Goal: Task Accomplishment & Management: Manage account settings

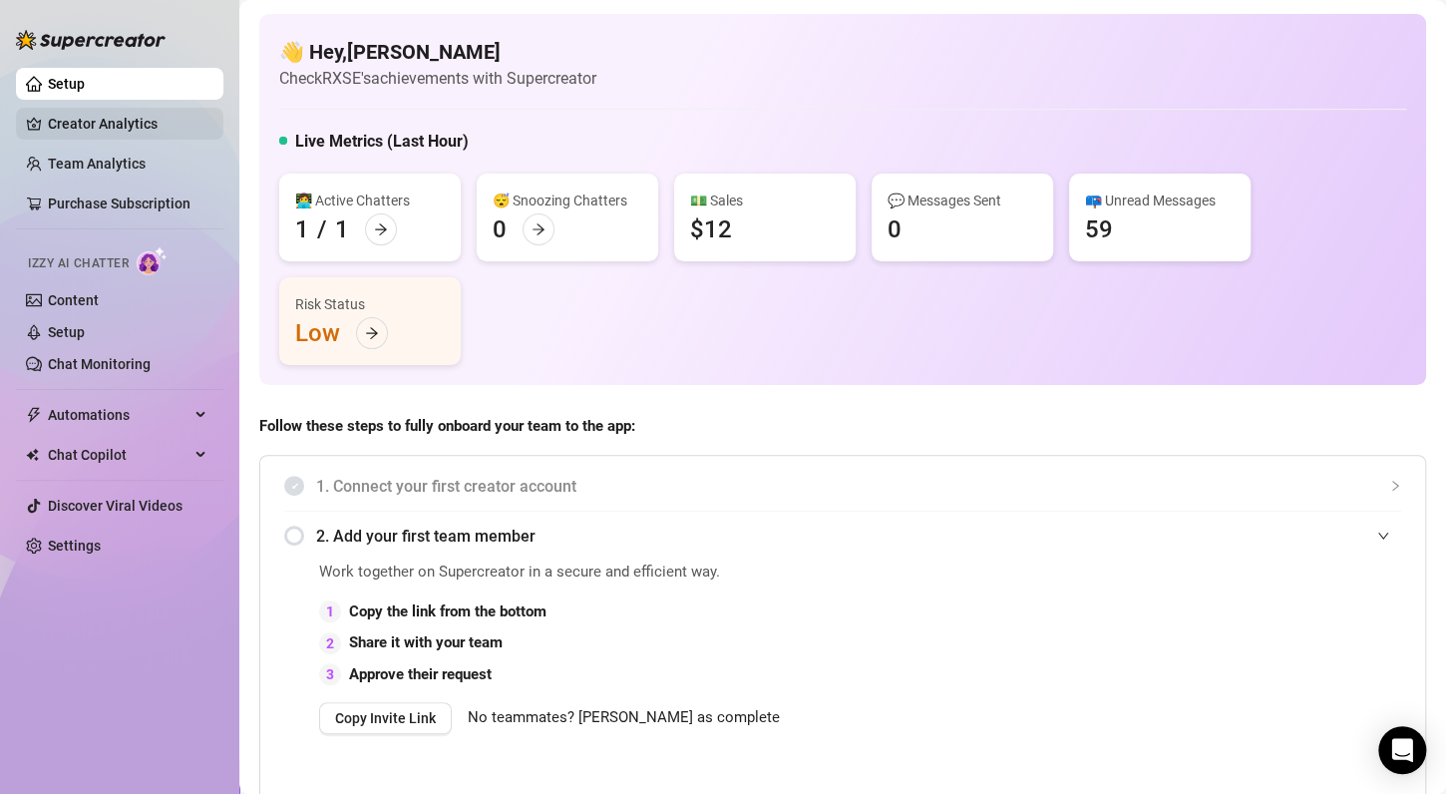
click at [181, 126] on link "Creator Analytics" at bounding box center [128, 124] width 160 height 32
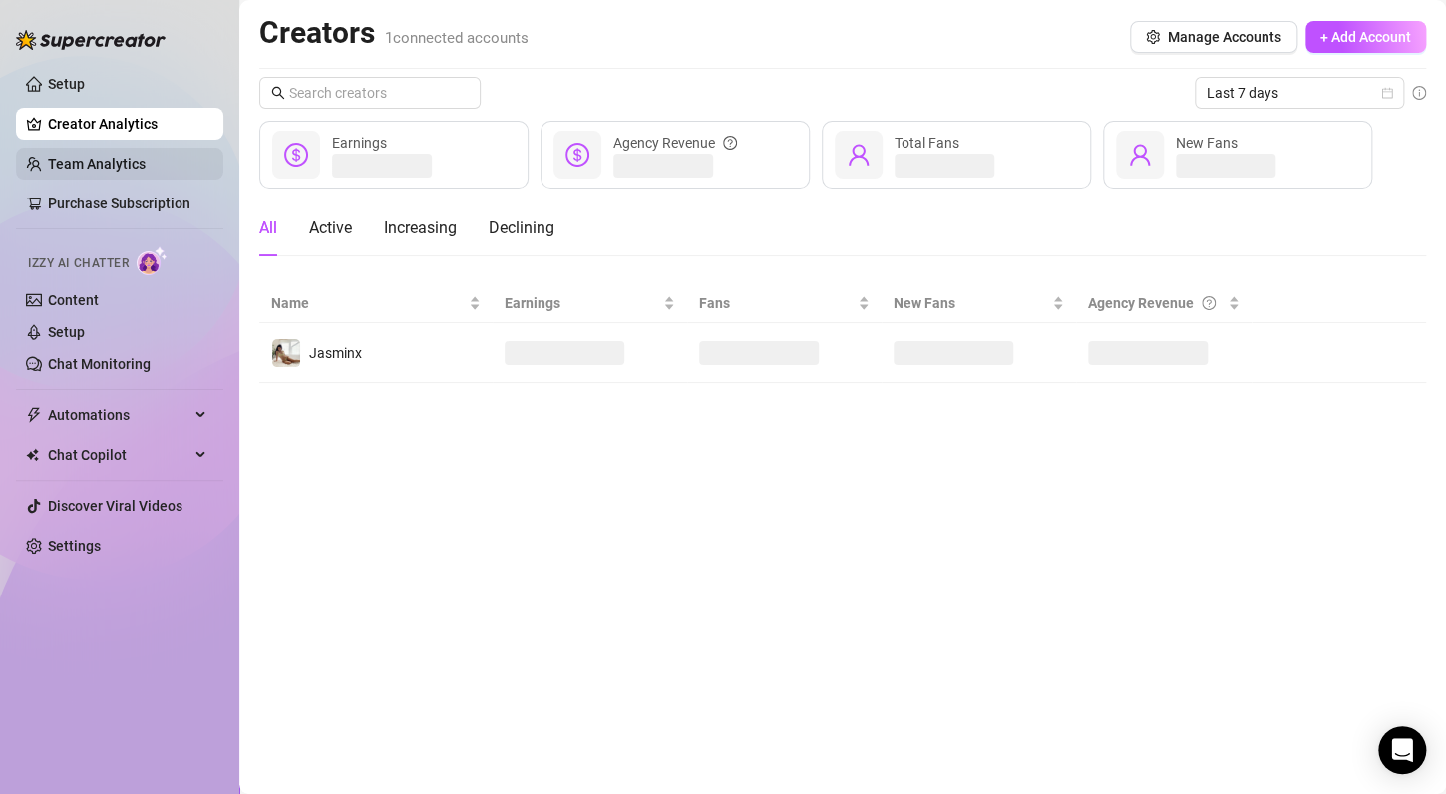
click at [146, 159] on link "Team Analytics" at bounding box center [97, 164] width 98 height 16
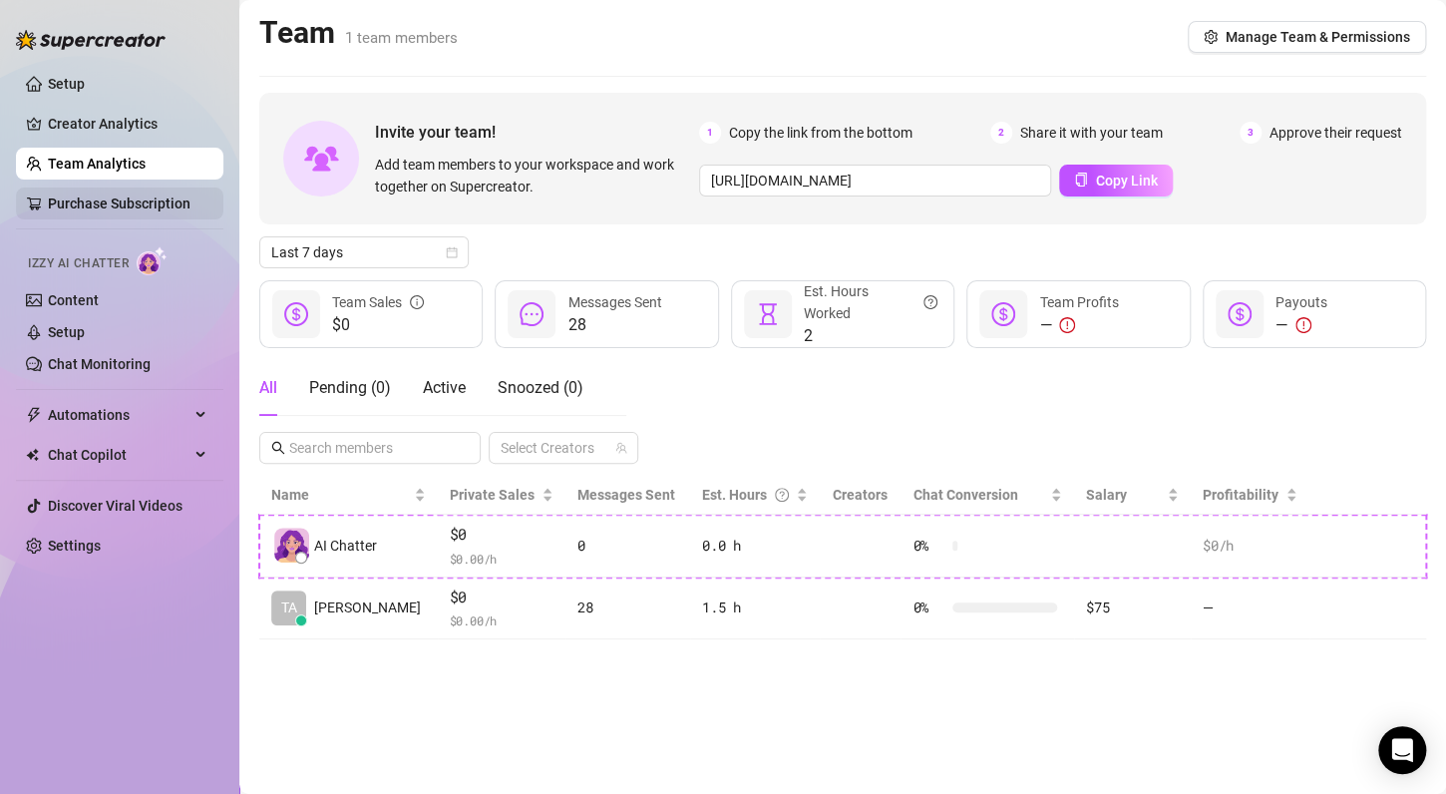
click at [136, 202] on link "Purchase Subscription" at bounding box center [119, 203] width 143 height 16
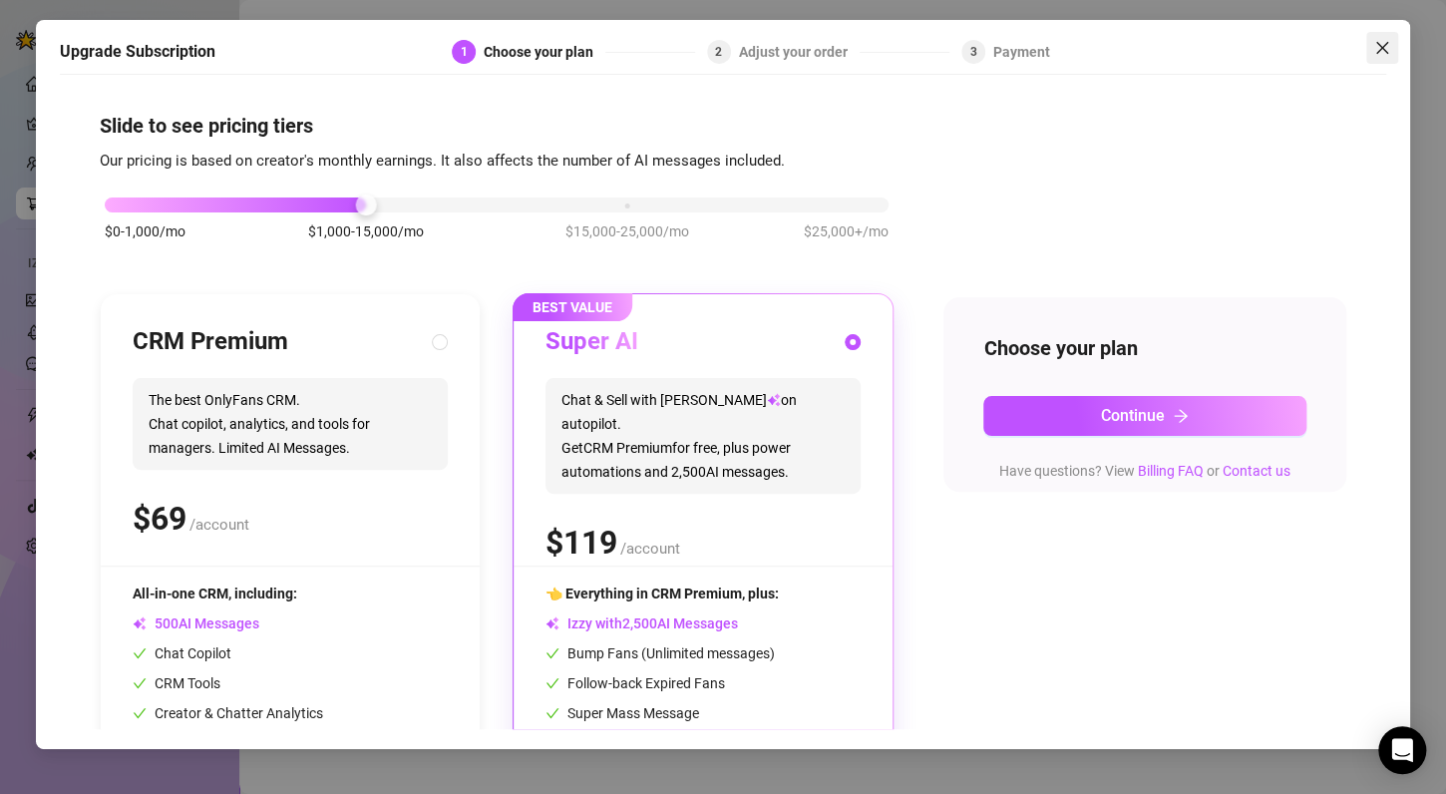
click at [1378, 38] on button "Close" at bounding box center [1382, 48] width 32 height 32
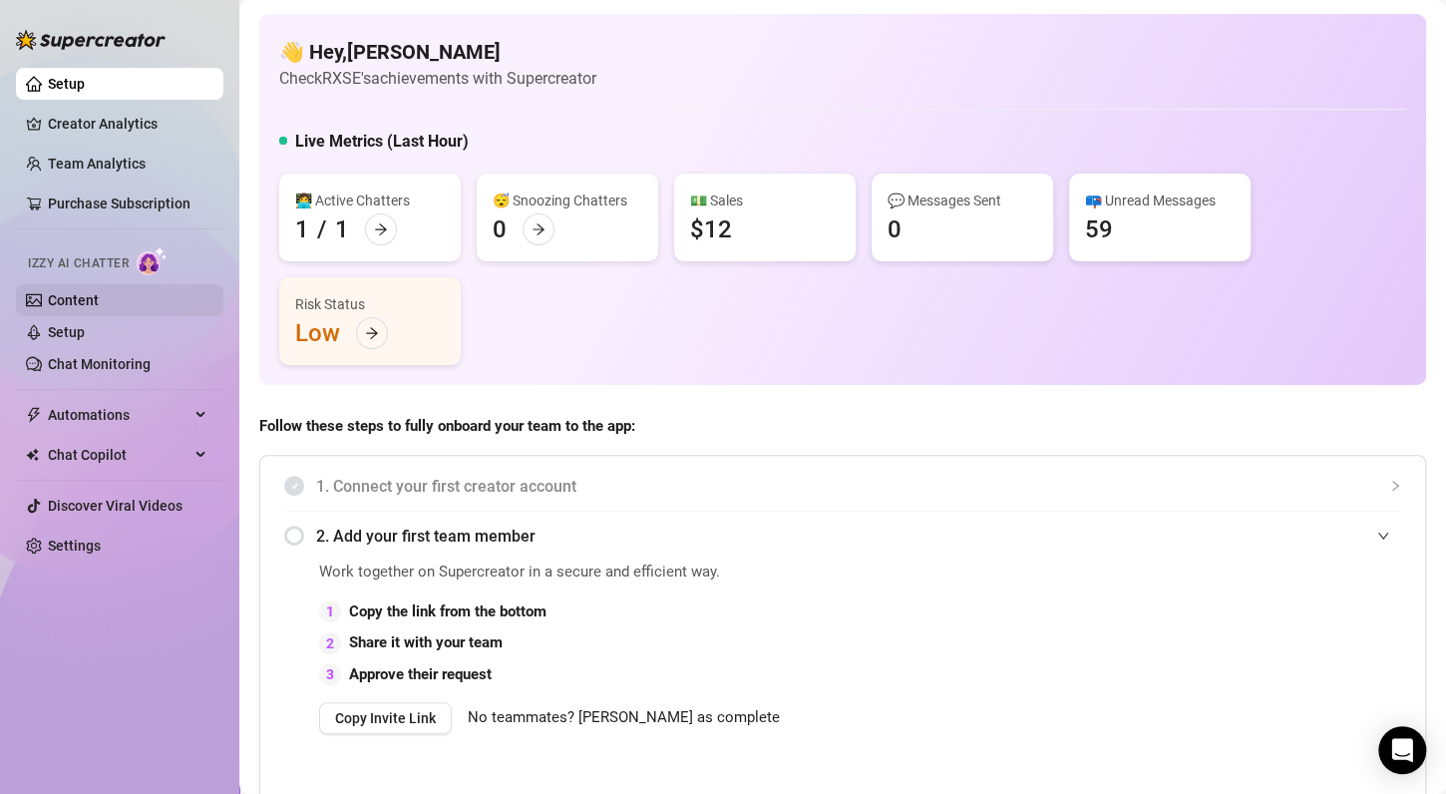
click at [99, 302] on link "Content" at bounding box center [73, 300] width 51 height 16
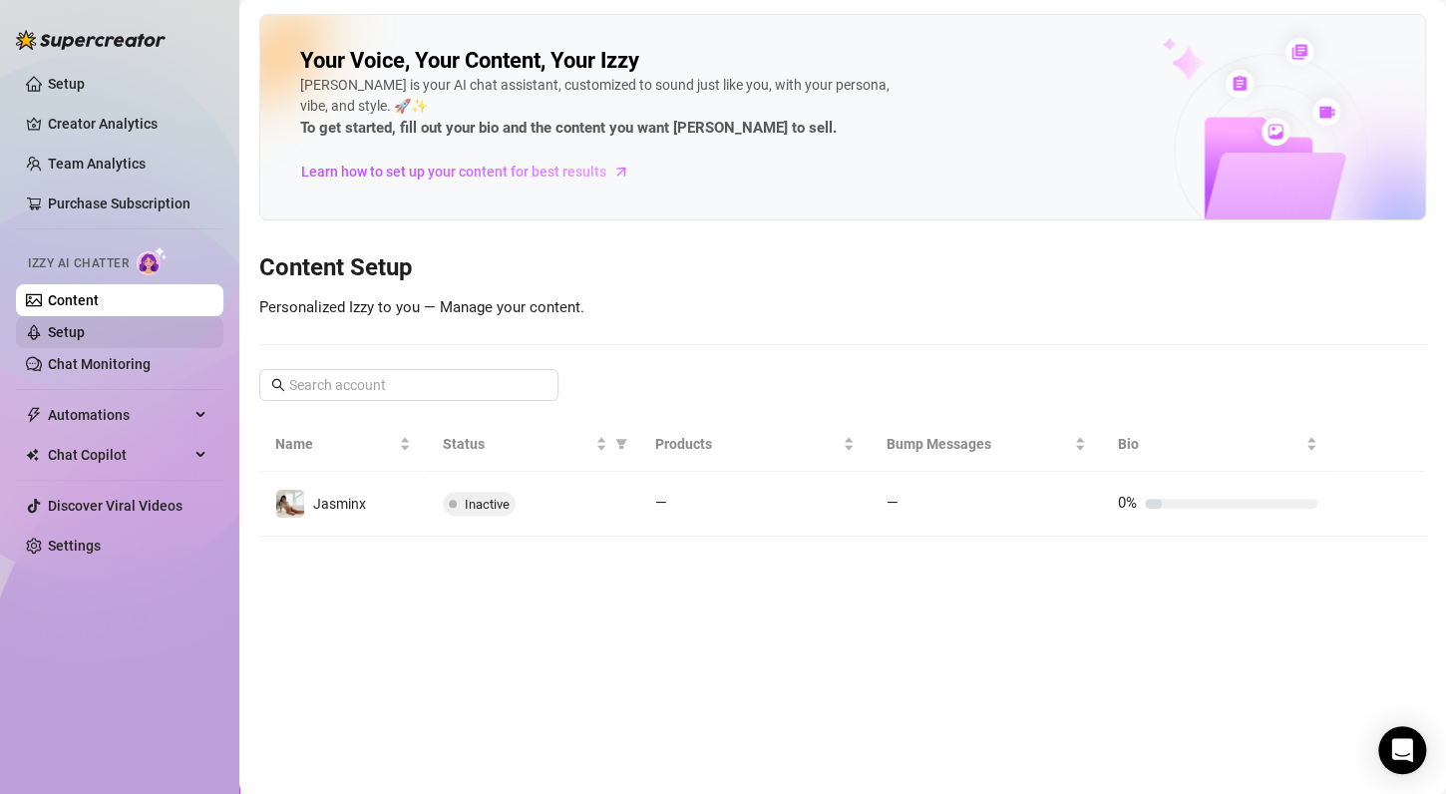
click at [85, 335] on link "Setup" at bounding box center [66, 332] width 37 height 16
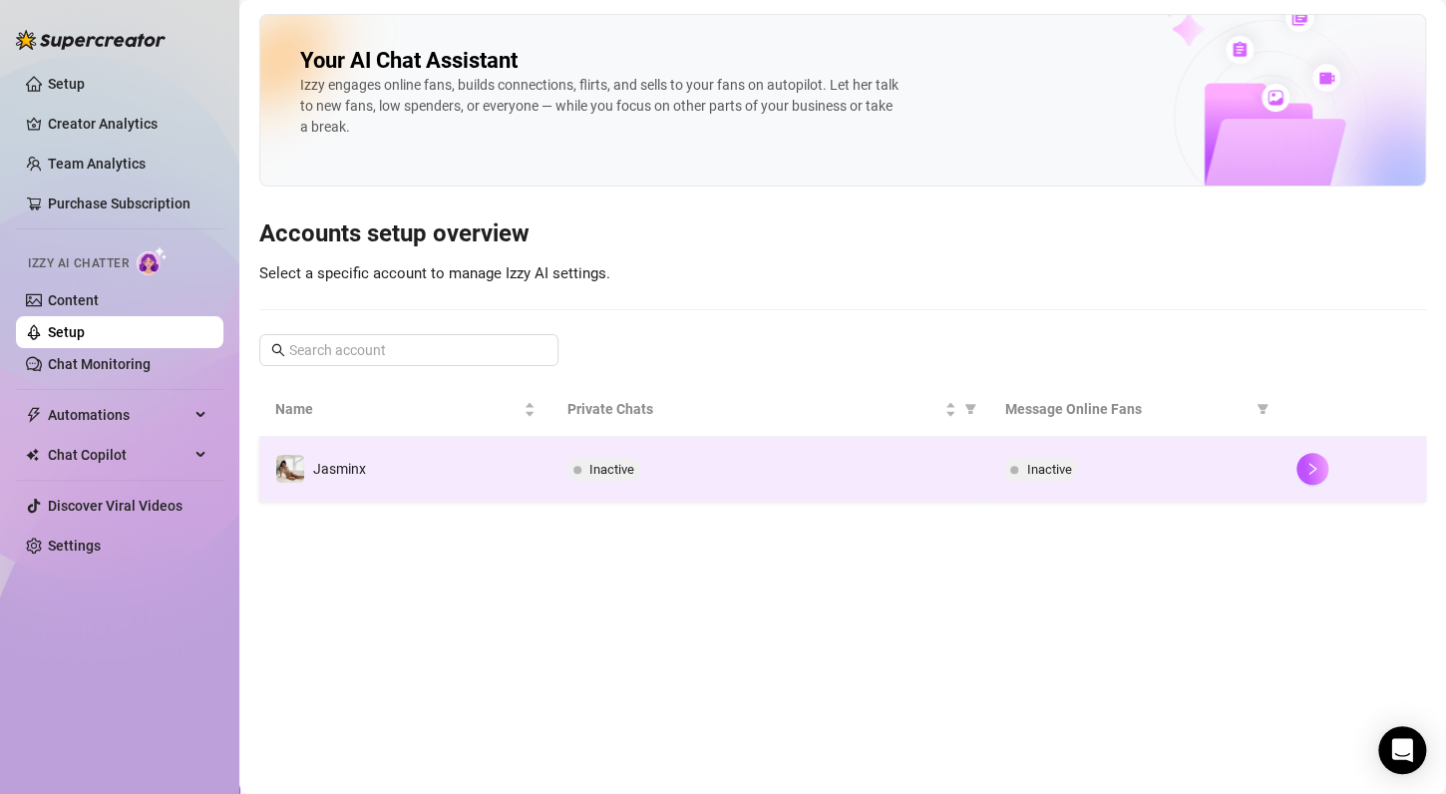
click at [677, 440] on td "Inactive" at bounding box center [770, 469] width 438 height 65
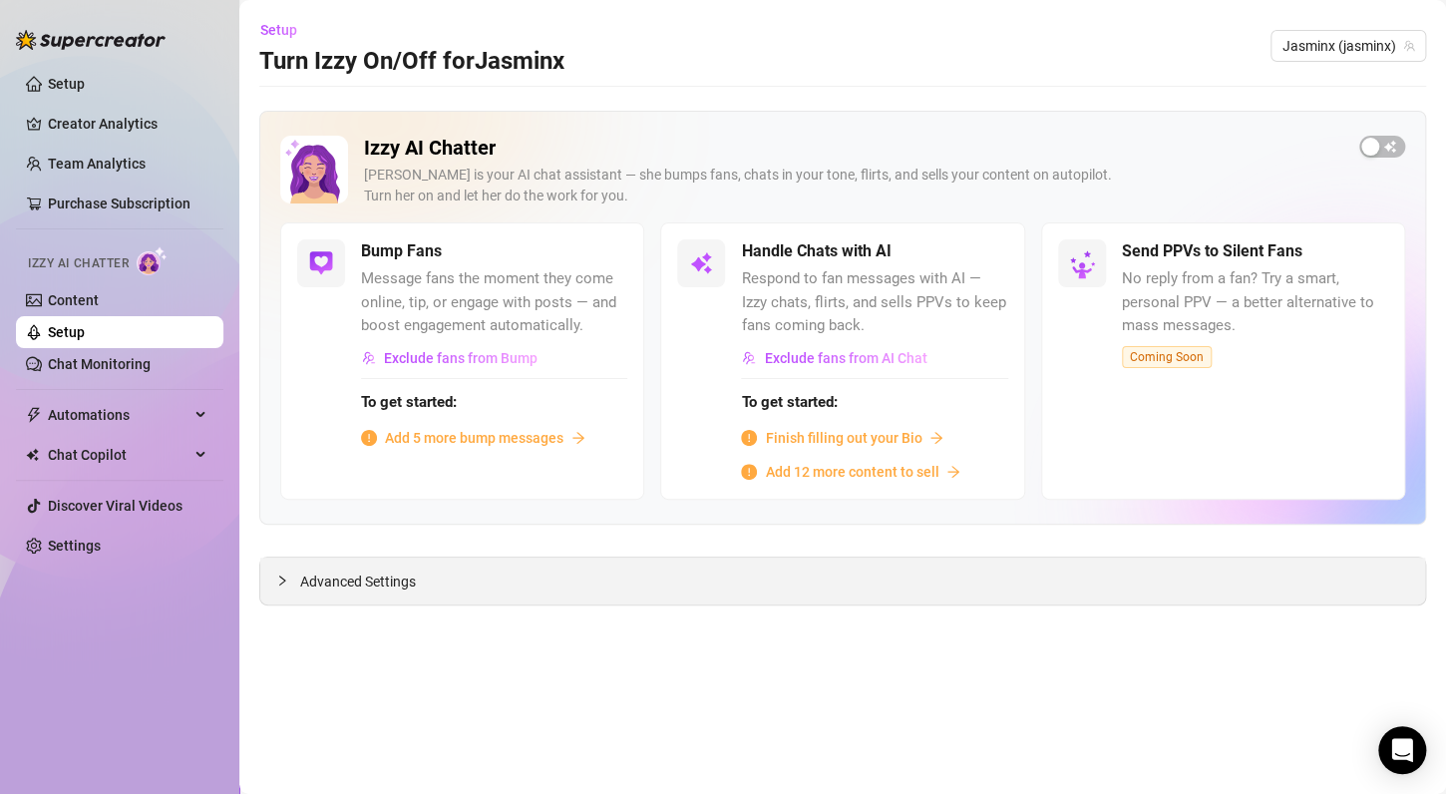
click at [489, 584] on div "Advanced Settings" at bounding box center [842, 580] width 1165 height 47
click at [99, 296] on link "Content" at bounding box center [73, 300] width 51 height 16
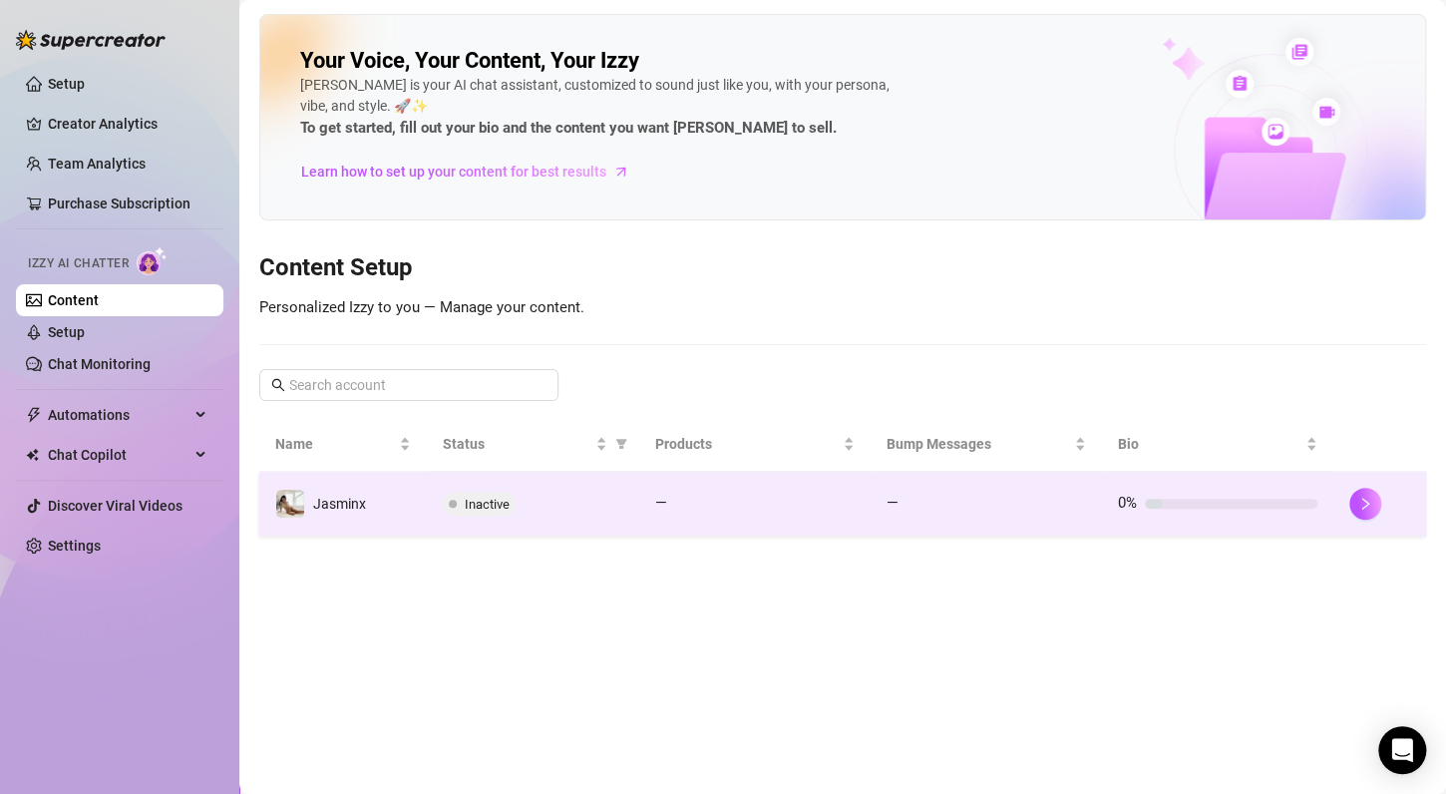
click at [679, 509] on div "—" at bounding box center [754, 504] width 199 height 24
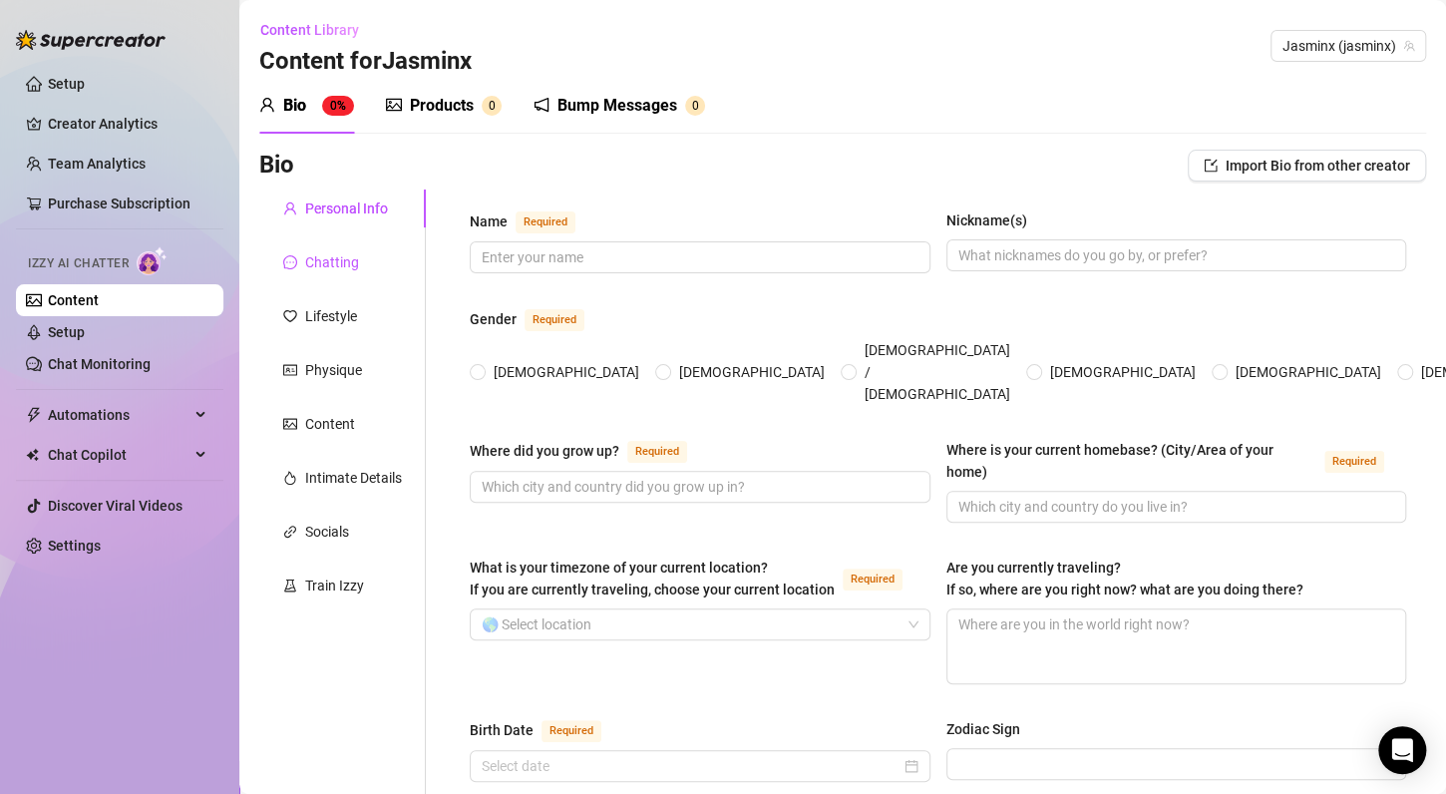
click at [334, 263] on div "Chatting" at bounding box center [332, 262] width 54 height 22
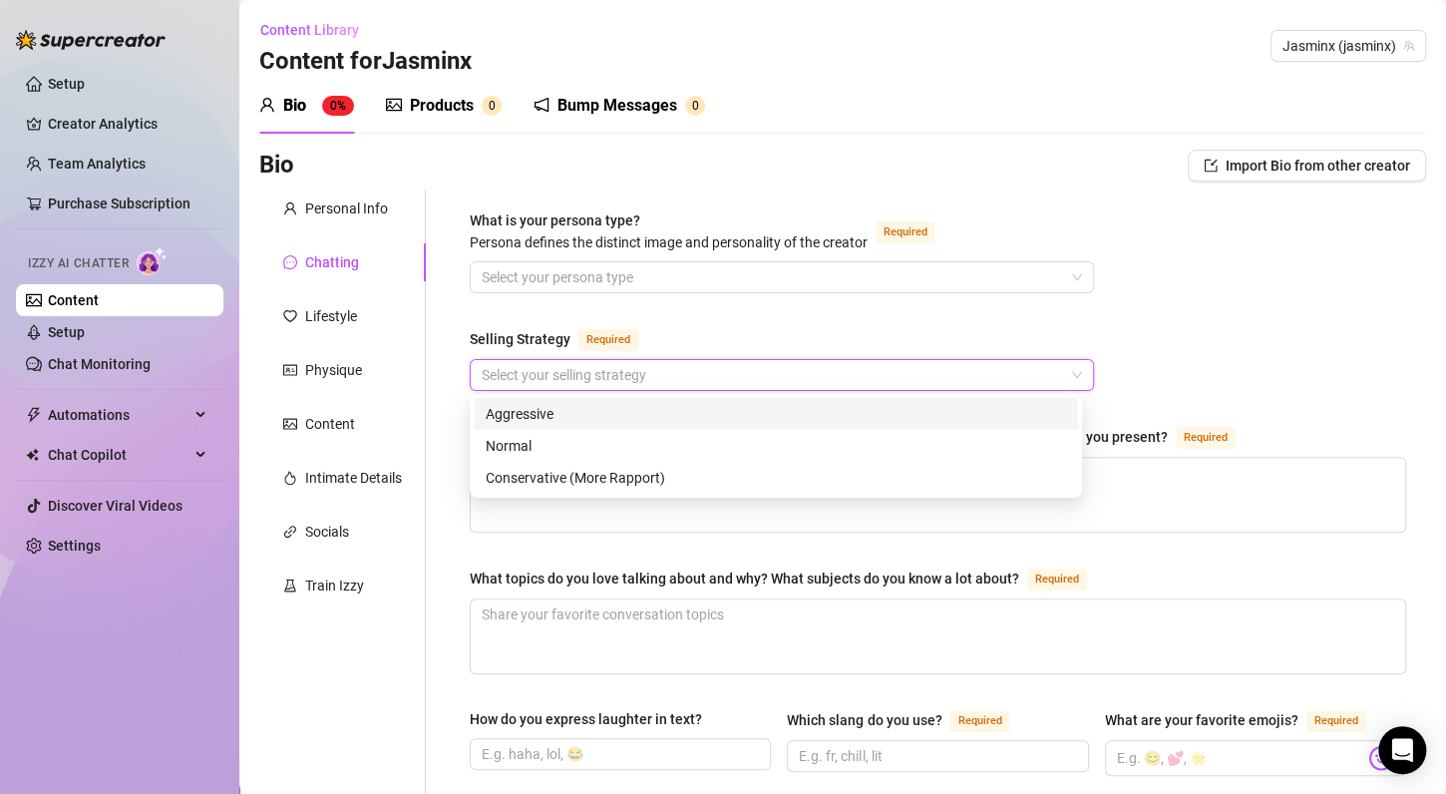
click at [524, 370] on input "Selling Strategy Required" at bounding box center [773, 375] width 582 height 30
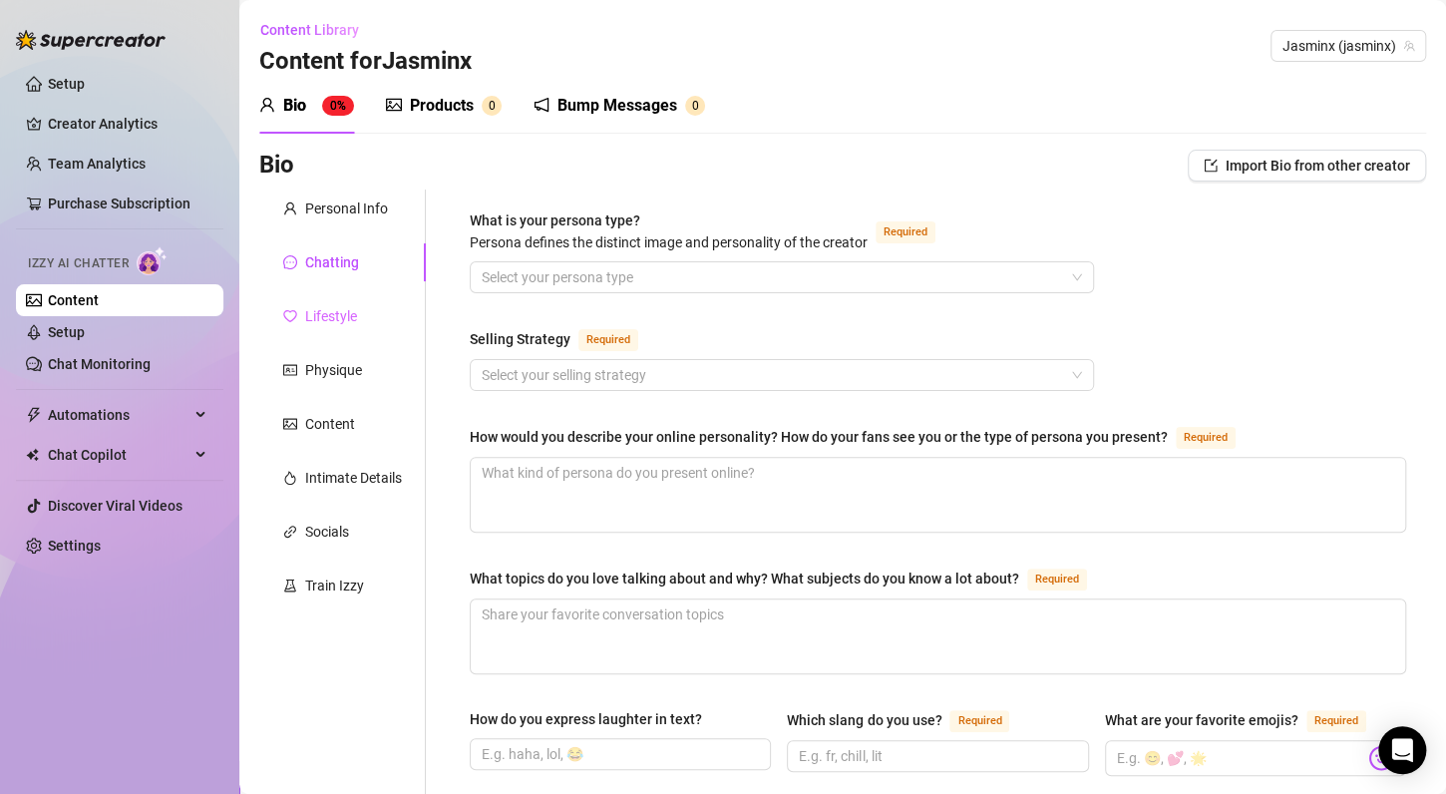
click at [359, 308] on div "Lifestyle" at bounding box center [342, 316] width 167 height 38
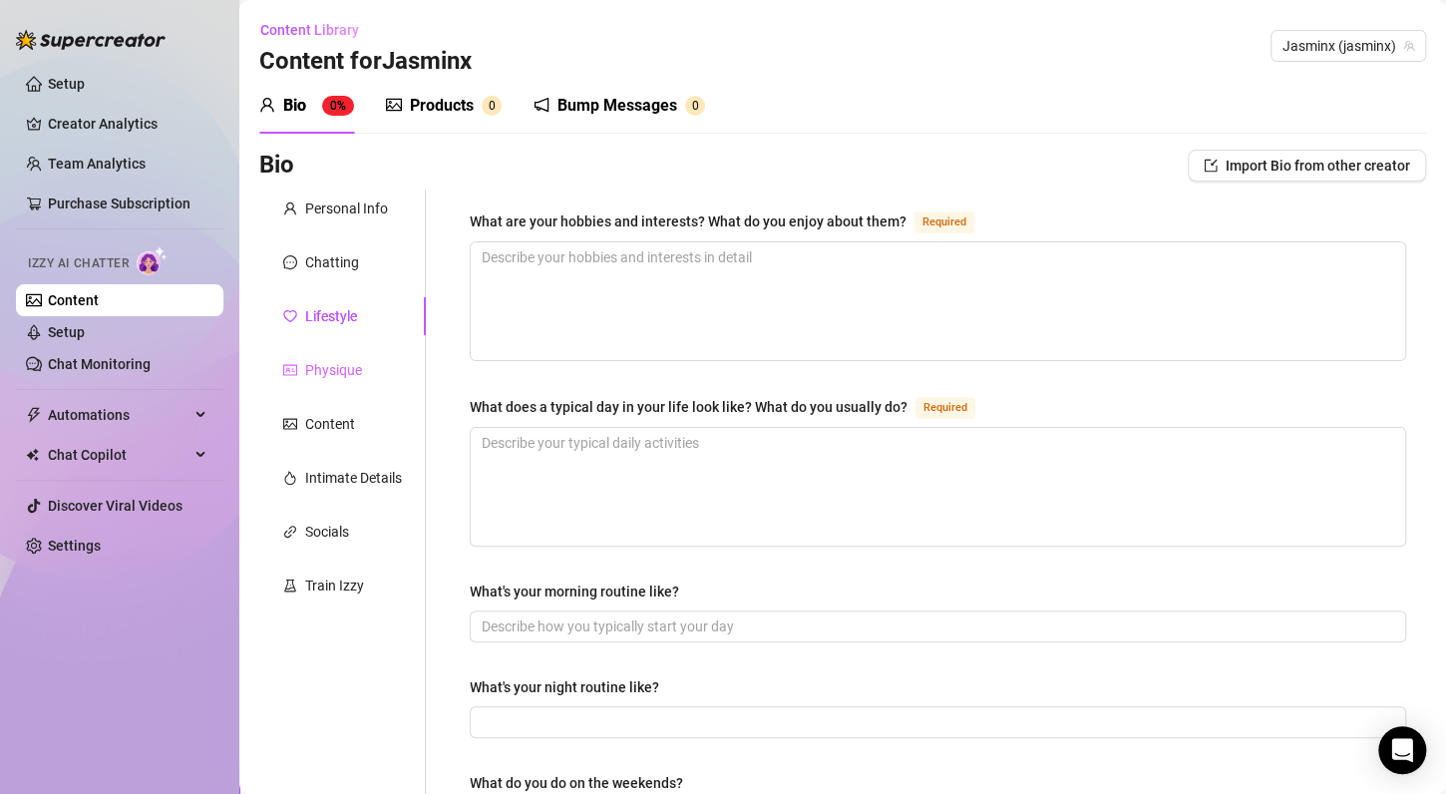
click at [340, 381] on div "Physique" at bounding box center [342, 370] width 167 height 38
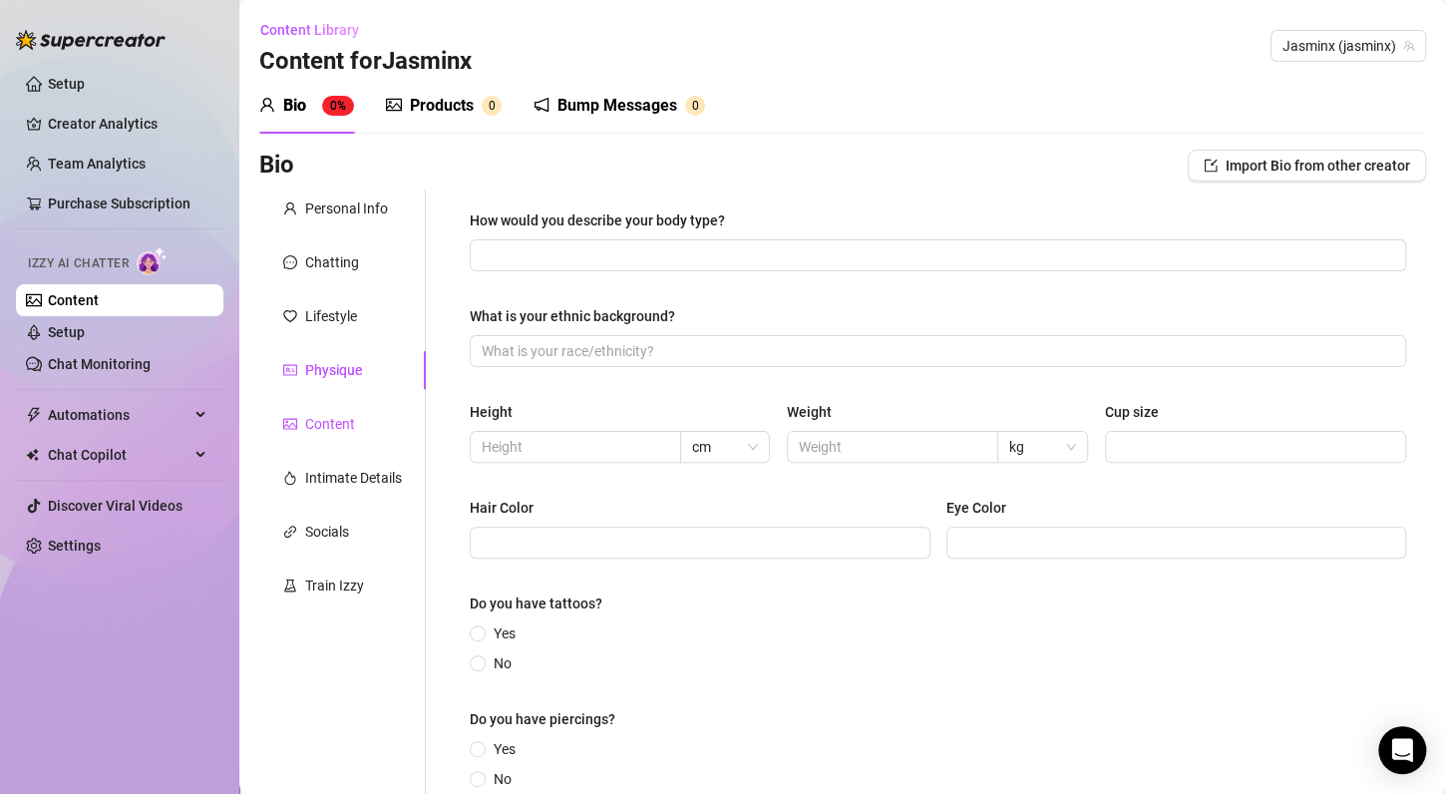
click at [329, 417] on div "Content" at bounding box center [330, 424] width 50 height 22
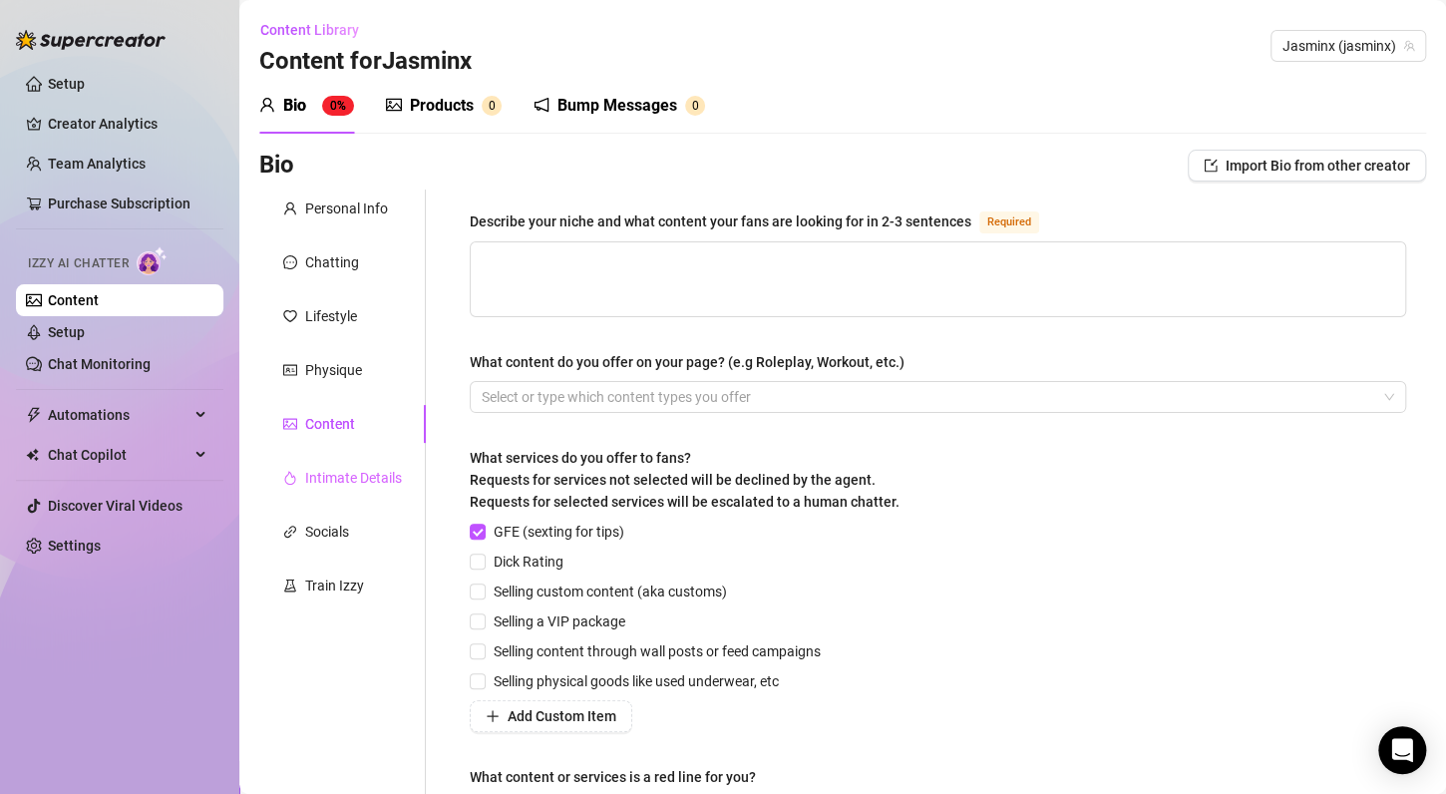
click at [363, 493] on div "Intimate Details" at bounding box center [342, 478] width 167 height 38
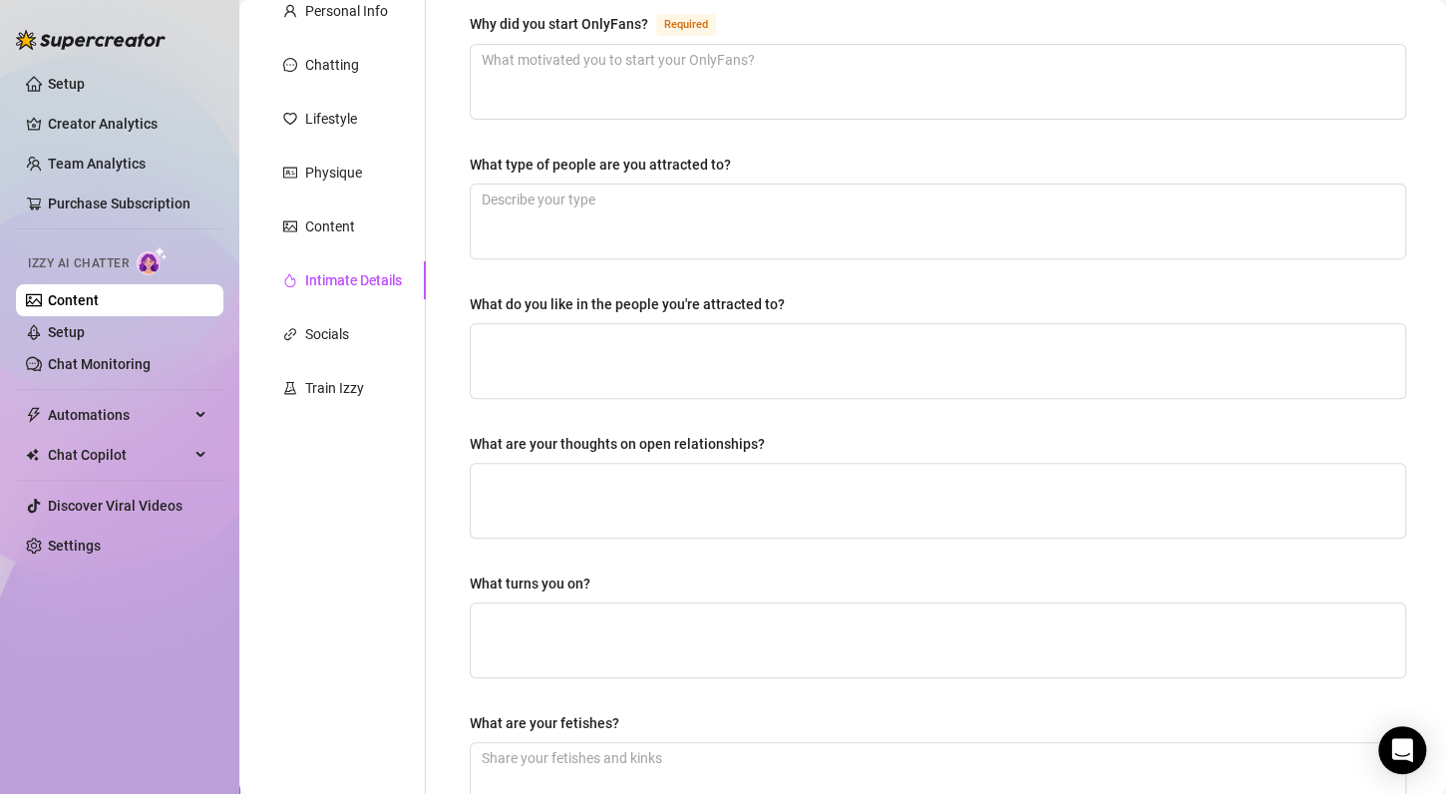
scroll to position [199, 0]
click at [367, 342] on div "Socials" at bounding box center [342, 332] width 167 height 38
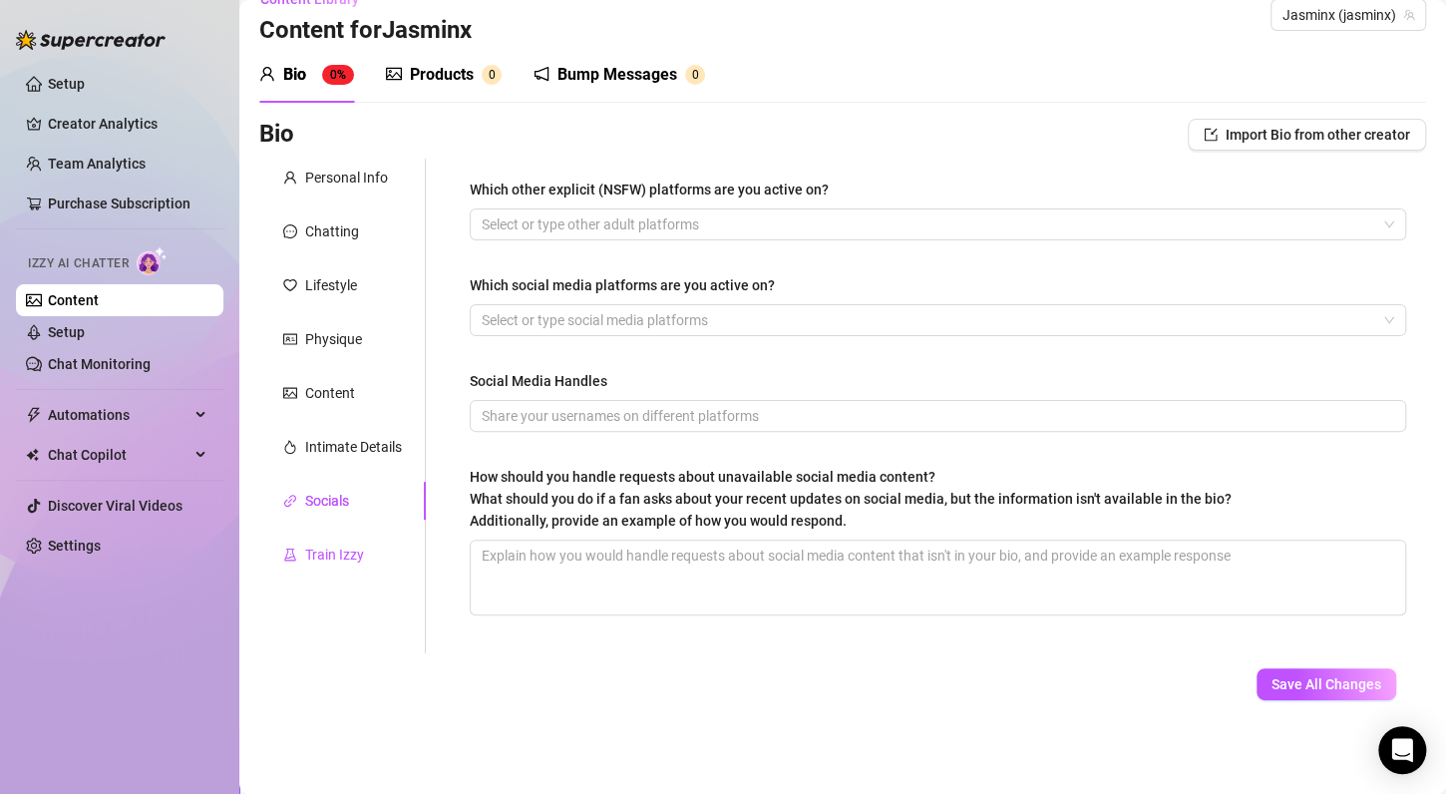
click at [342, 550] on div "Train Izzy" at bounding box center [334, 554] width 59 height 22
